Goal: Task Accomplishment & Management: Complete application form

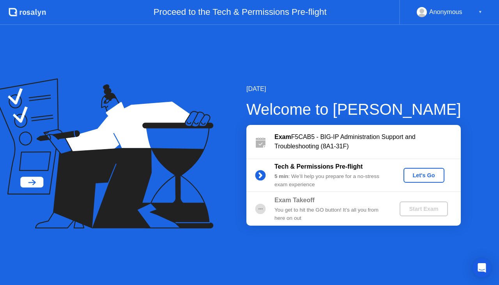
click at [433, 180] on button "Let's Go" at bounding box center [424, 175] width 41 height 15
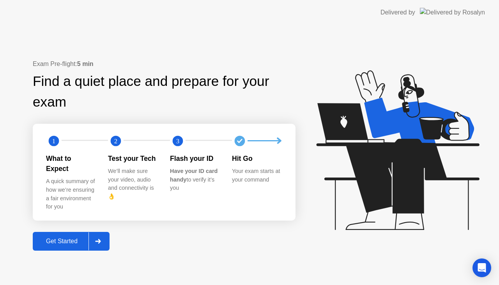
click at [61, 238] on div "Get Started" at bounding box center [61, 241] width 53 height 7
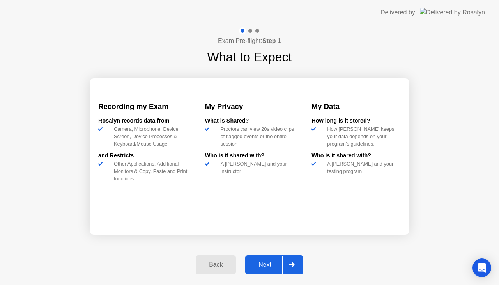
click at [275, 266] on div "Next" at bounding box center [265, 264] width 35 height 7
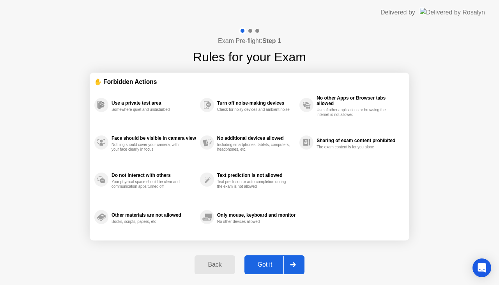
click at [270, 261] on div "Got it" at bounding box center [265, 264] width 37 height 7
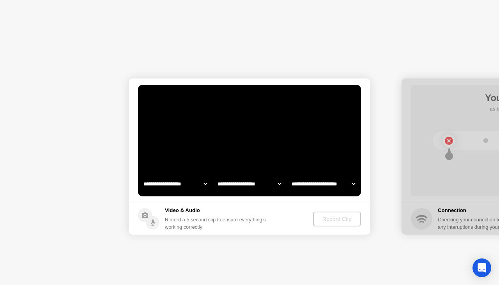
select select "**********"
select select "*******"
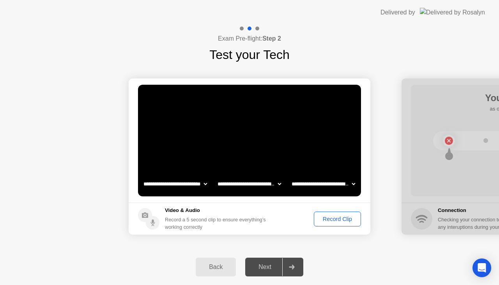
click at [337, 218] on div "Record Clip" at bounding box center [338, 219] width 42 height 6
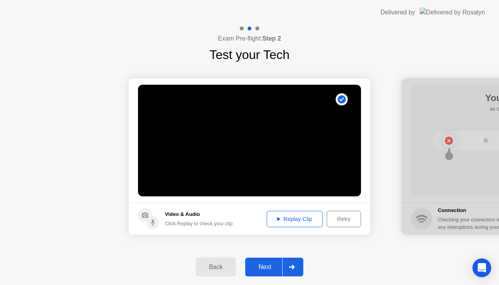
click at [311, 218] on div "Replay Clip" at bounding box center [295, 219] width 51 height 6
click at [267, 268] on div "Next" at bounding box center [265, 266] width 35 height 7
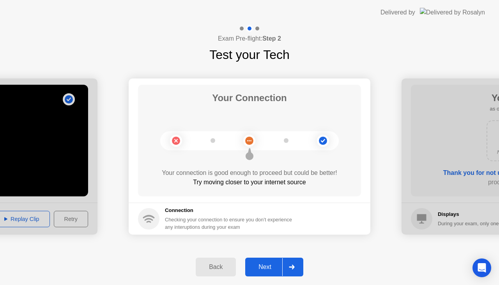
click at [266, 270] on div "Next" at bounding box center [265, 266] width 35 height 7
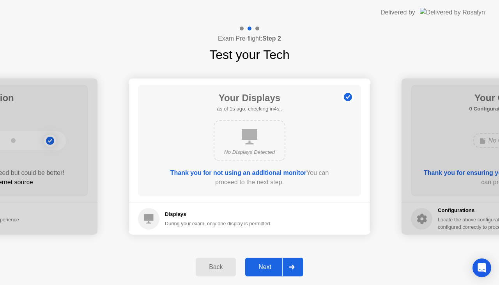
click at [269, 271] on button "Next" at bounding box center [274, 266] width 58 height 19
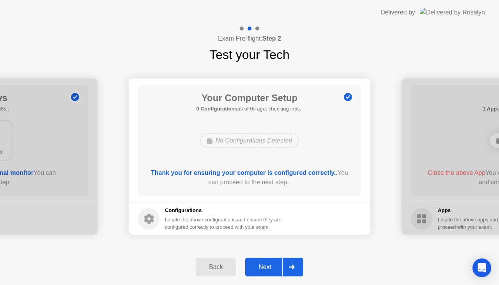
click at [269, 270] on div "Next" at bounding box center [265, 266] width 35 height 7
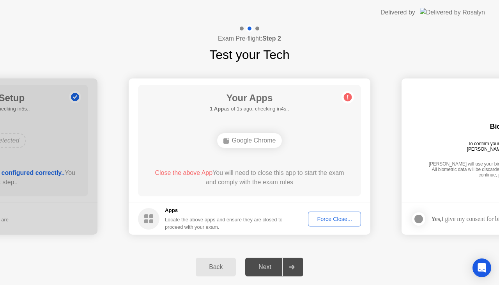
click at [326, 213] on button "Force Close..." at bounding box center [334, 218] width 53 height 15
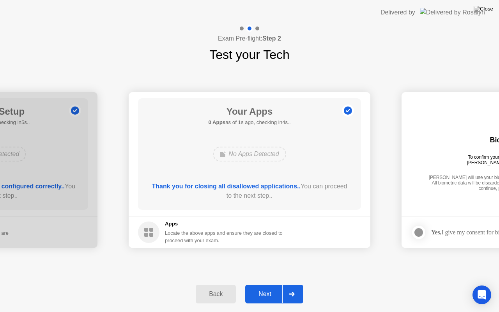
click at [269, 284] on div "Next" at bounding box center [265, 294] width 35 height 7
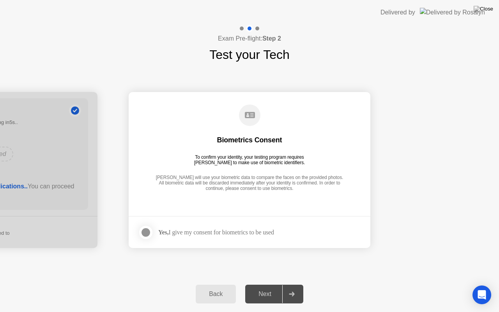
click at [193, 234] on div "Yes, I give my consent for biometrics to be used" at bounding box center [216, 232] width 116 height 7
click at [142, 230] on div at bounding box center [145, 232] width 9 height 9
click at [280, 284] on div "Next" at bounding box center [265, 294] width 35 height 7
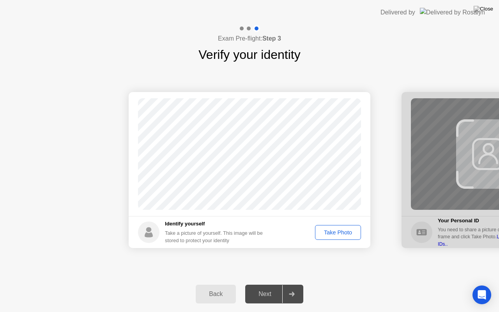
click at [342, 232] on div "Take Photo" at bounding box center [338, 232] width 41 height 6
click at [271, 284] on div "Next" at bounding box center [265, 294] width 35 height 7
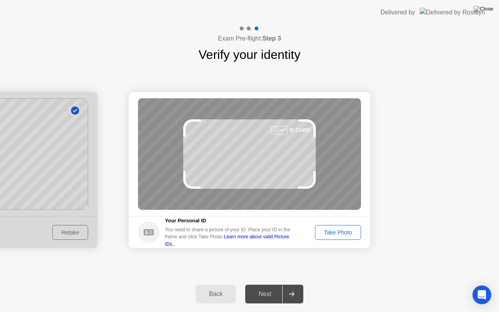
click at [349, 232] on div "Take Photo" at bounding box center [338, 232] width 41 height 6
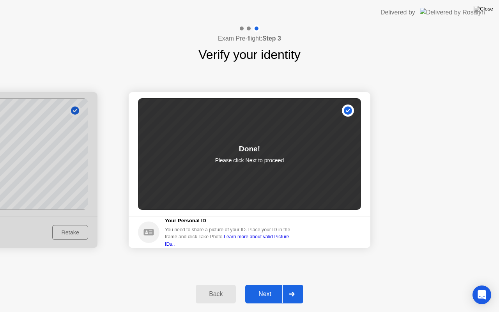
click at [251, 284] on div "Next" at bounding box center [265, 294] width 35 height 7
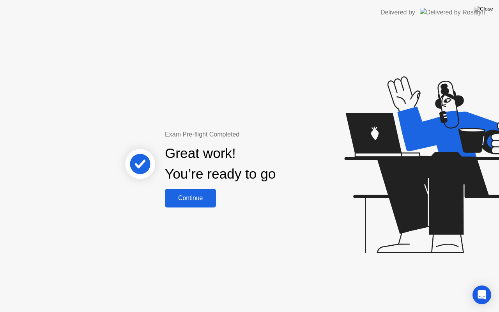
click at [200, 195] on div "Continue" at bounding box center [190, 198] width 46 height 7
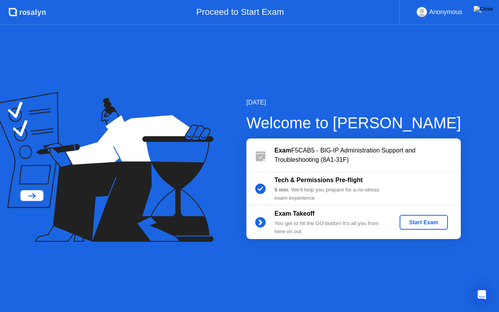
click at [433, 225] on div "Start Exam" at bounding box center [424, 222] width 42 height 6
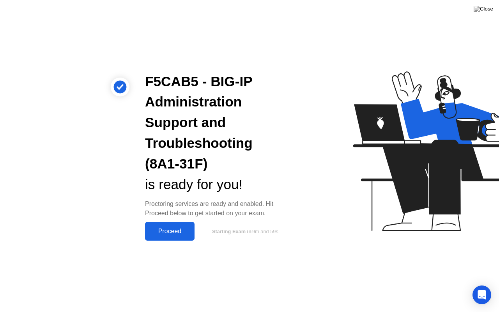
click at [175, 228] on div "Proceed" at bounding box center [169, 231] width 45 height 7
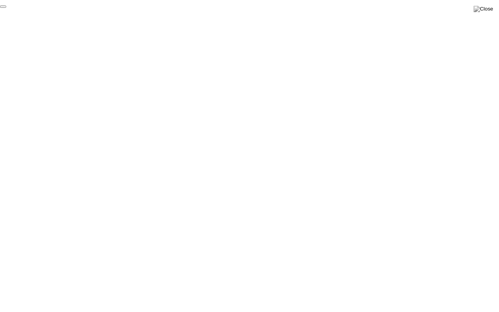
click div "End Proctoring Session"
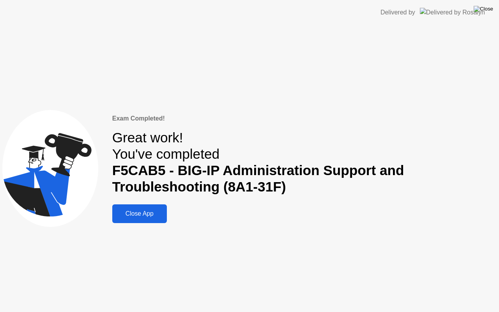
click at [485, 10] on img at bounding box center [484, 9] width 20 height 6
click at [142, 215] on div "Close App" at bounding box center [140, 213] width 50 height 7
